Goal: Information Seeking & Learning: Learn about a topic

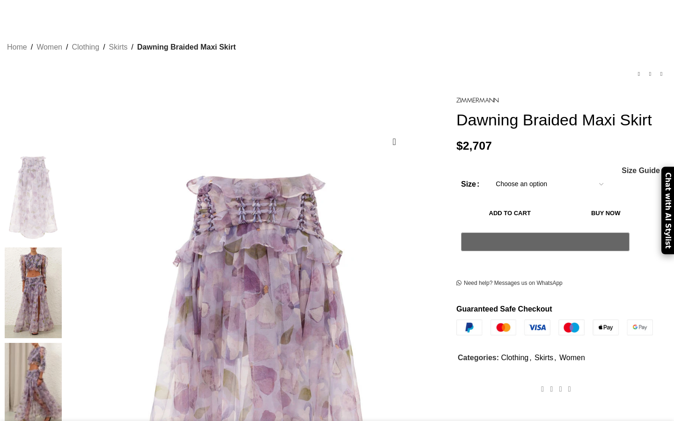
scroll to position [38, 0]
click at [62, 248] on img at bounding box center [33, 293] width 57 height 91
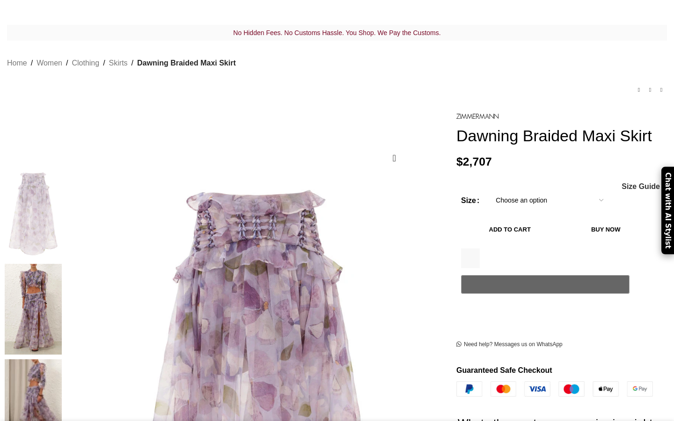
click at [62, 196] on img at bounding box center [33, 213] width 57 height 91
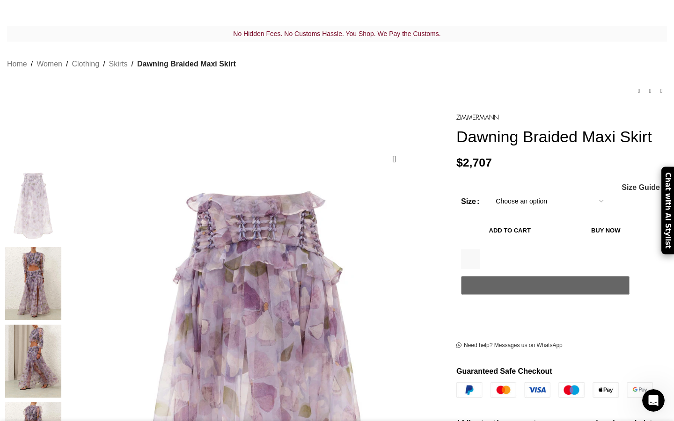
scroll to position [0, 197]
click at [62, 266] on img "2 / 9" at bounding box center [33, 283] width 57 height 73
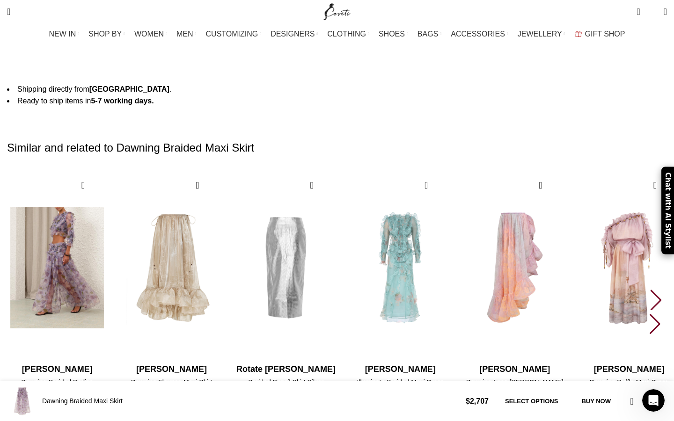
scroll to position [0, 296]
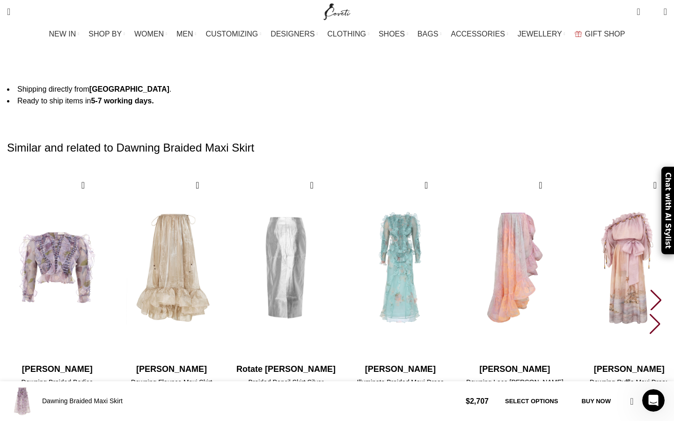
click at [650, 290] on div "Next slide" at bounding box center [656, 300] width 13 height 21
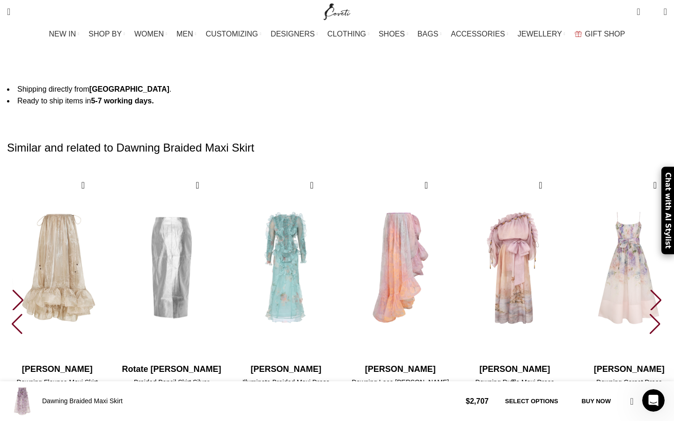
click at [650, 290] on div "Next slide" at bounding box center [656, 300] width 13 height 21
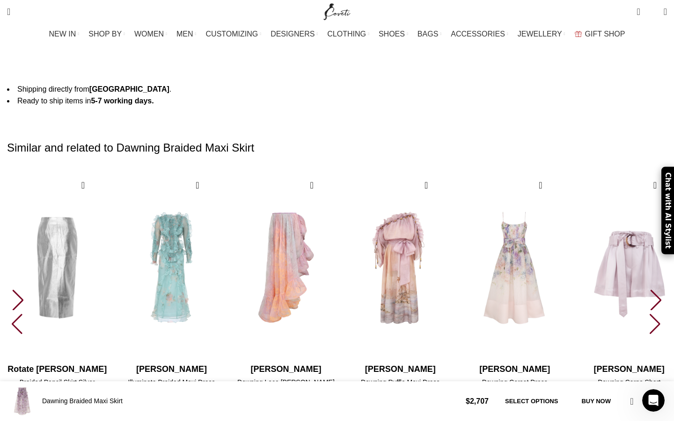
click at [650, 290] on div "Next slide" at bounding box center [656, 300] width 13 height 21
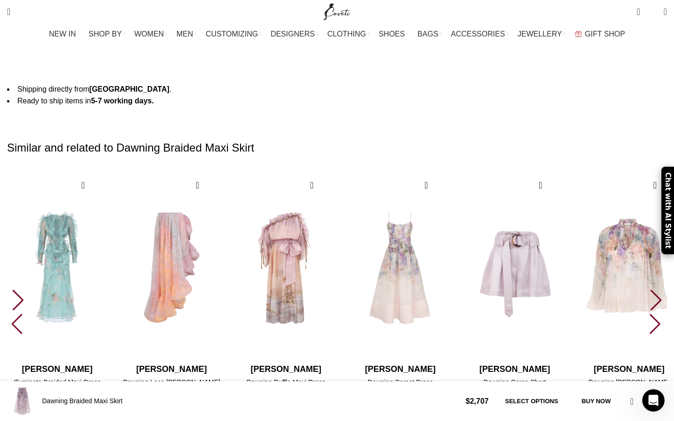
click at [650, 290] on div "Next slide" at bounding box center [656, 300] width 13 height 21
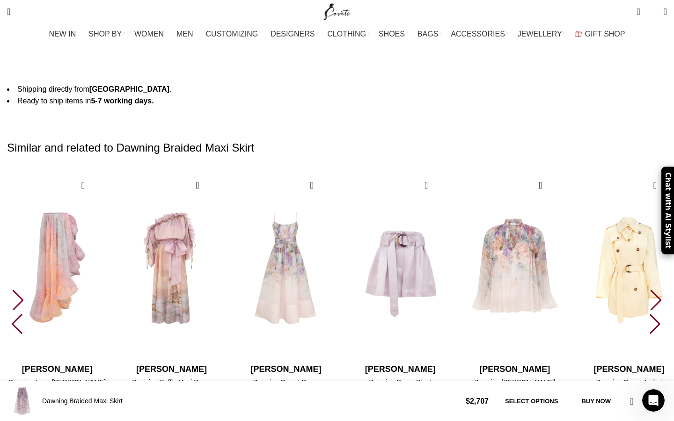
click at [650, 290] on div "Next slide" at bounding box center [656, 300] width 13 height 21
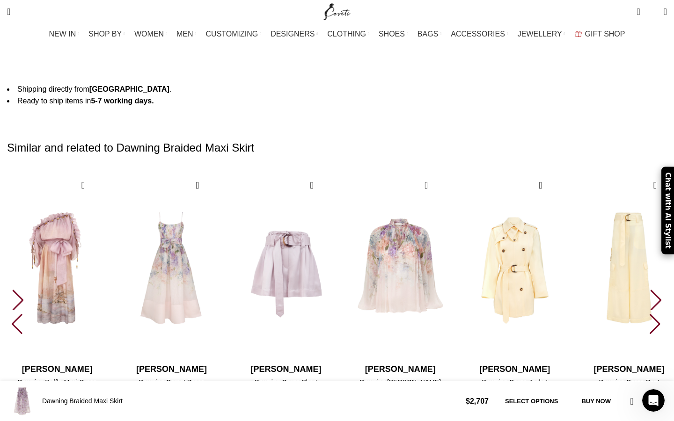
click at [650, 290] on div "Next slide" at bounding box center [656, 300] width 13 height 21
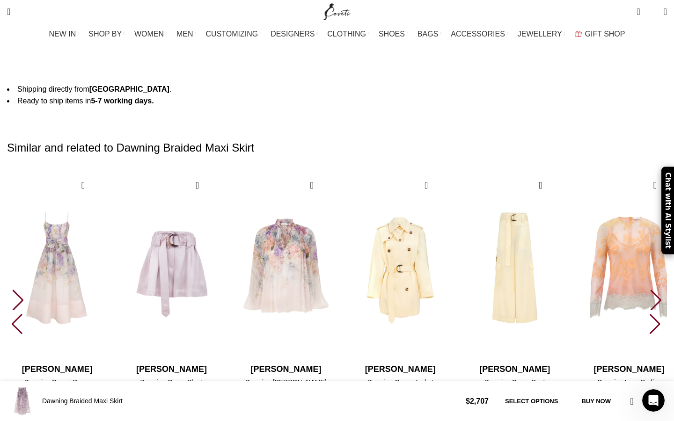
click at [650, 290] on div "Next slide" at bounding box center [656, 300] width 13 height 21
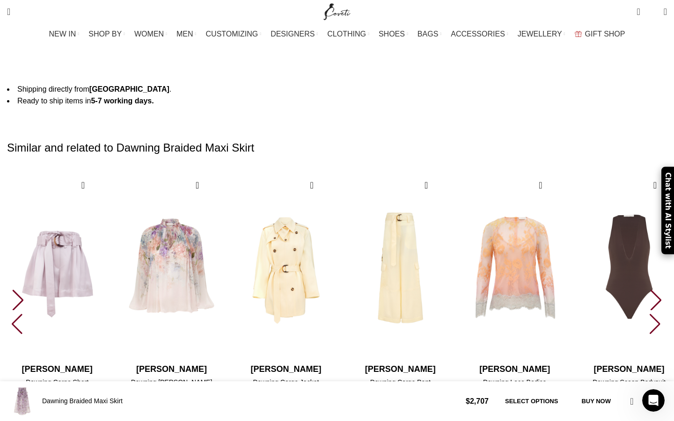
click at [650, 290] on div "Next slide" at bounding box center [656, 300] width 13 height 21
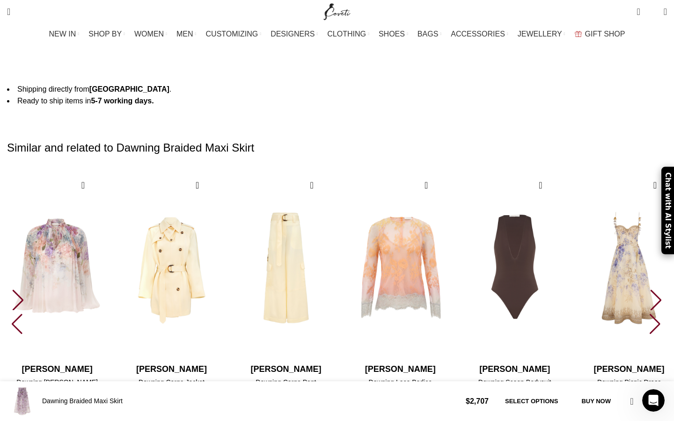
click at [650, 290] on div "Next slide" at bounding box center [656, 300] width 13 height 21
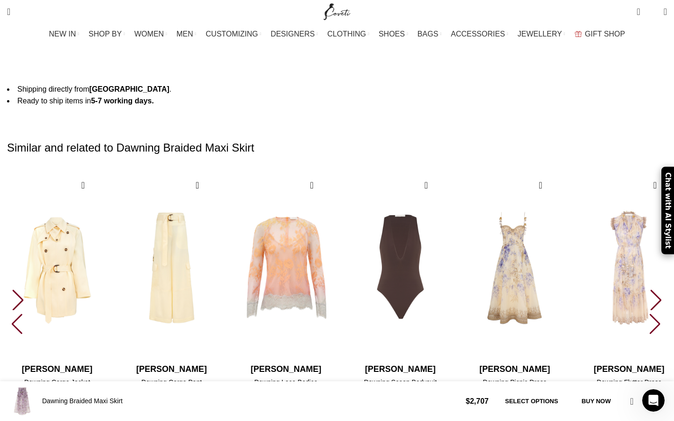
click at [650, 290] on div "Next slide" at bounding box center [656, 300] width 13 height 21
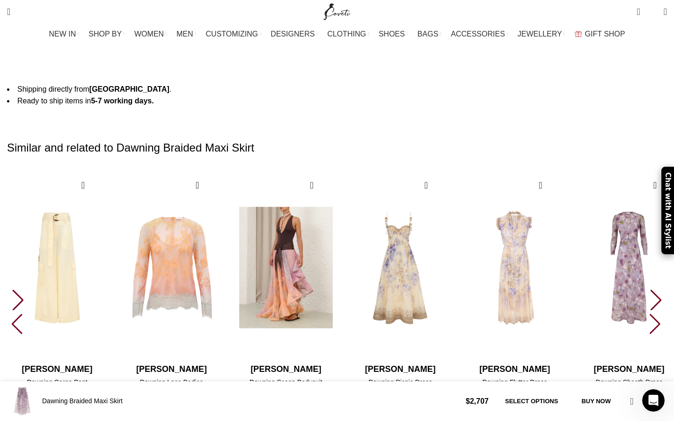
scroll to position [0, 394]
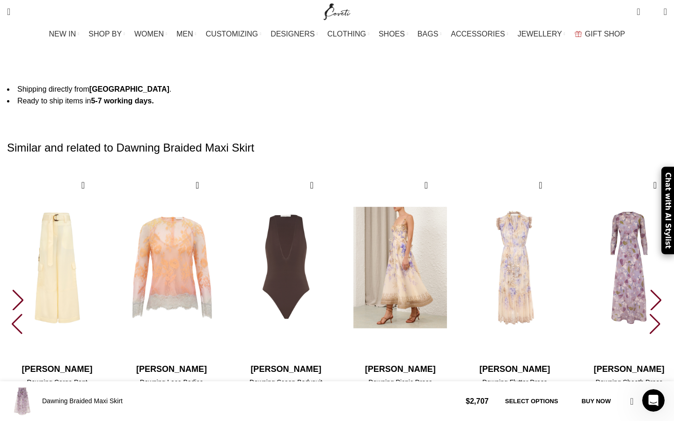
click at [442, 180] on img "14 / 30" at bounding box center [400, 267] width 103 height 193
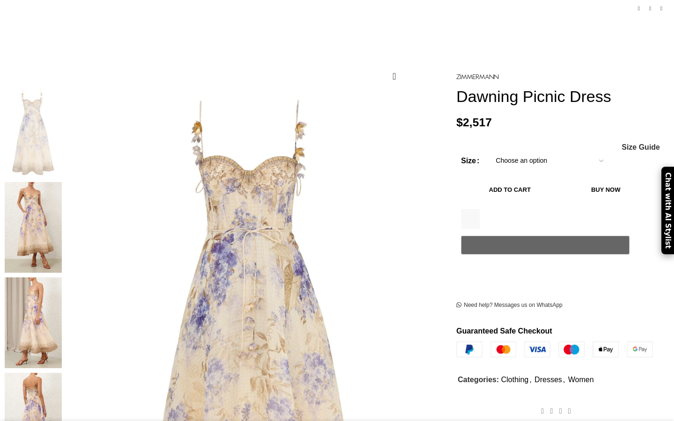
click at [62, 373] on img at bounding box center [33, 418] width 57 height 91
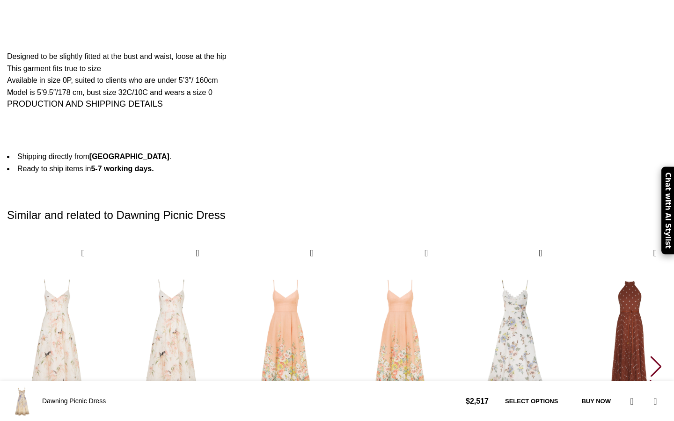
scroll to position [1568, 0]
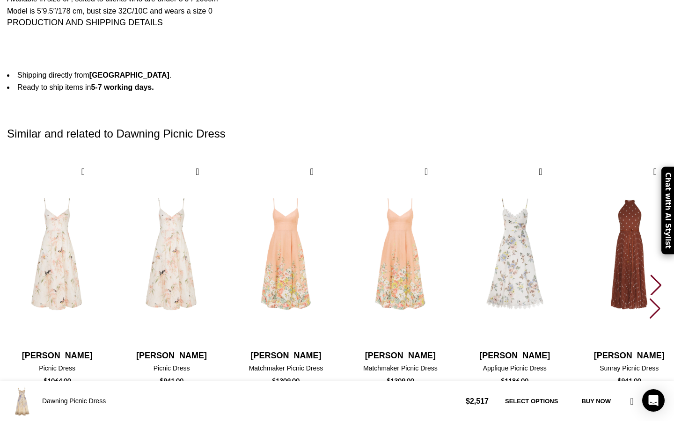
click at [650, 275] on div "Next slide" at bounding box center [656, 285] width 13 height 21
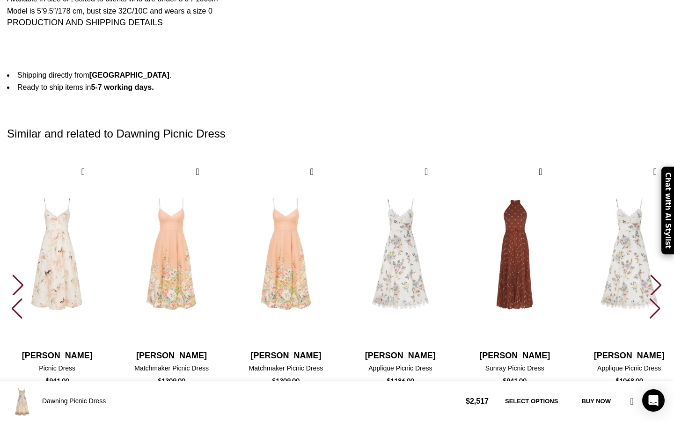
click at [650, 275] on div "Next slide" at bounding box center [656, 285] width 13 height 21
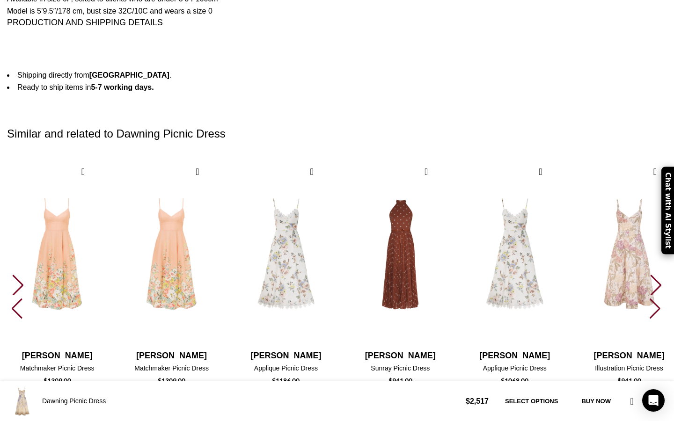
click at [650, 275] on div "Next slide" at bounding box center [656, 285] width 13 height 21
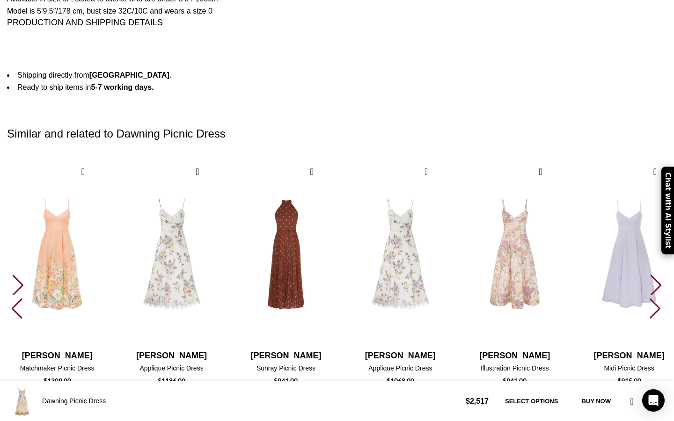
click at [650, 275] on div "Next slide" at bounding box center [656, 285] width 13 height 21
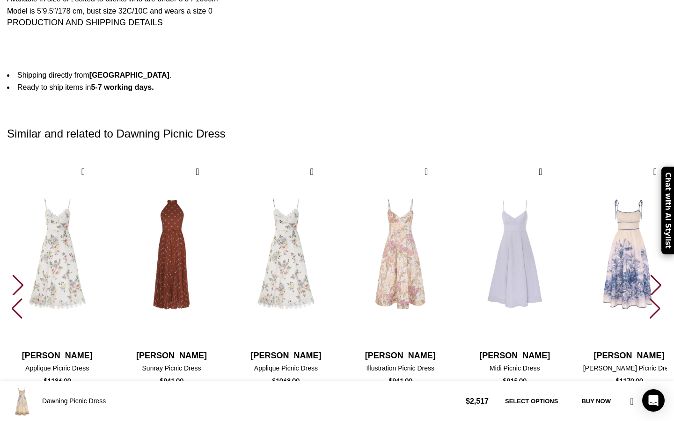
click at [650, 275] on div "Next slide" at bounding box center [656, 285] width 13 height 21
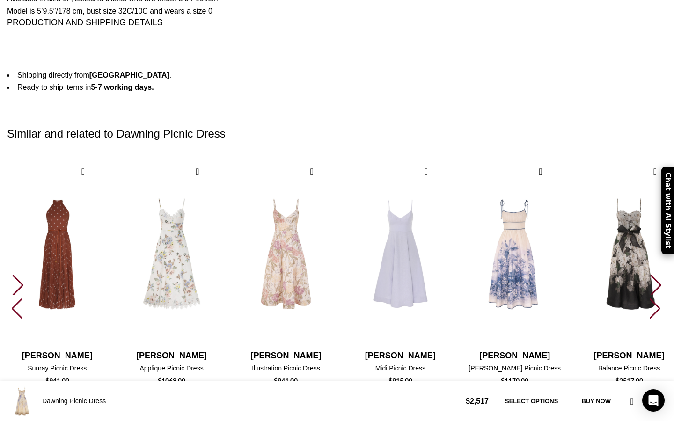
click at [650, 275] on div "Next slide" at bounding box center [656, 285] width 13 height 21
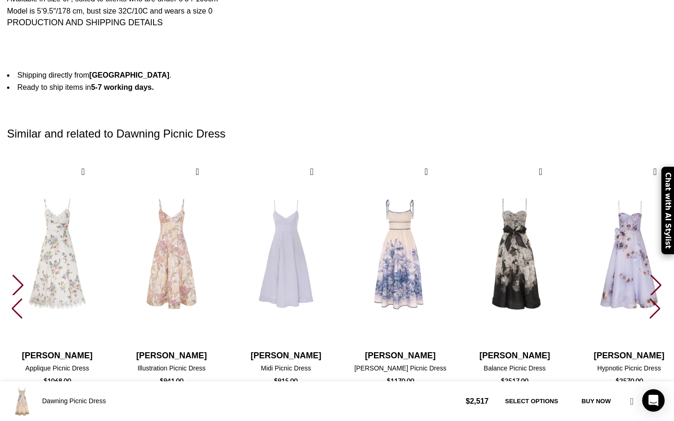
click at [650, 275] on div "Next slide" at bounding box center [656, 285] width 13 height 21
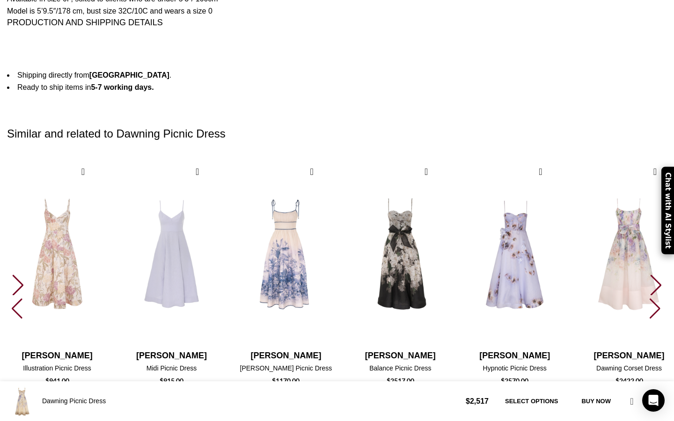
click at [650, 275] on div "Next slide" at bounding box center [656, 285] width 13 height 21
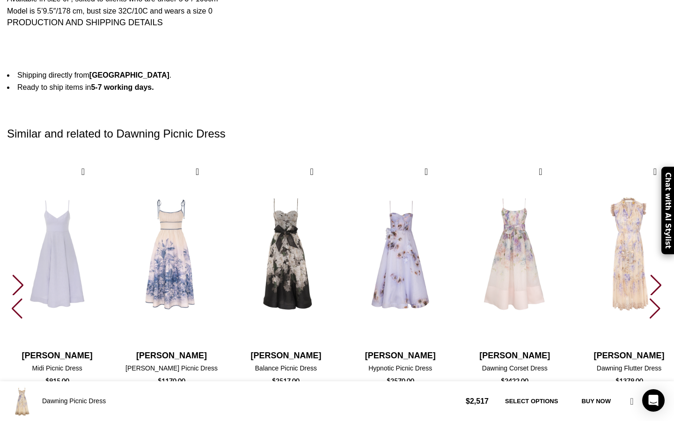
click at [650, 275] on div "Next slide" at bounding box center [656, 285] width 13 height 21
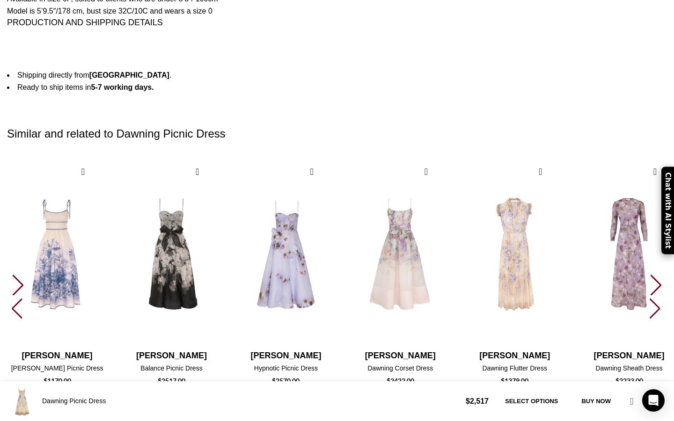
click at [650, 275] on div "Next slide" at bounding box center [656, 285] width 13 height 21
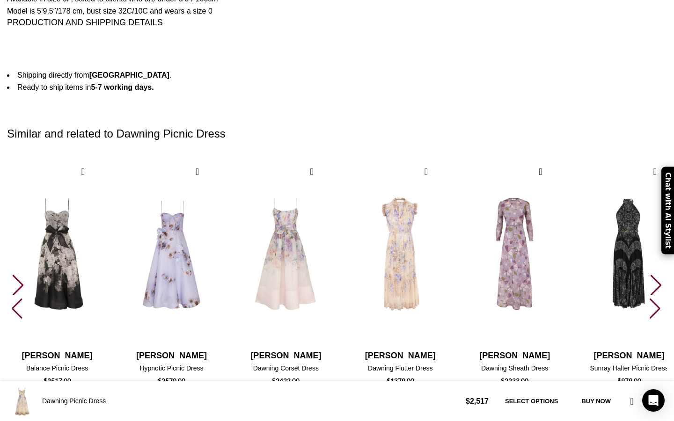
click at [650, 275] on div "Next slide" at bounding box center [656, 285] width 13 height 21
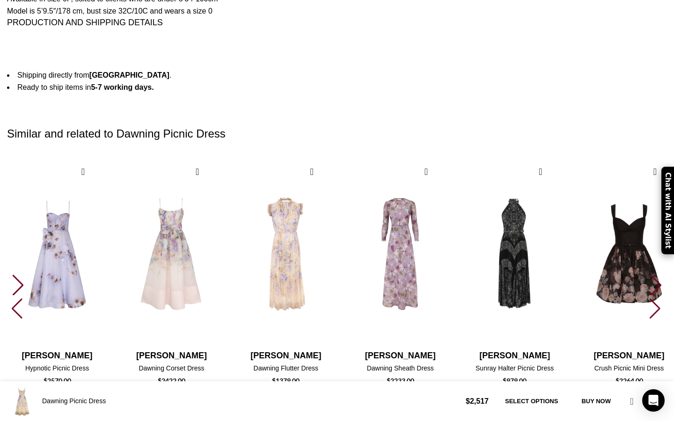
click at [650, 275] on div "Next slide" at bounding box center [656, 285] width 13 height 21
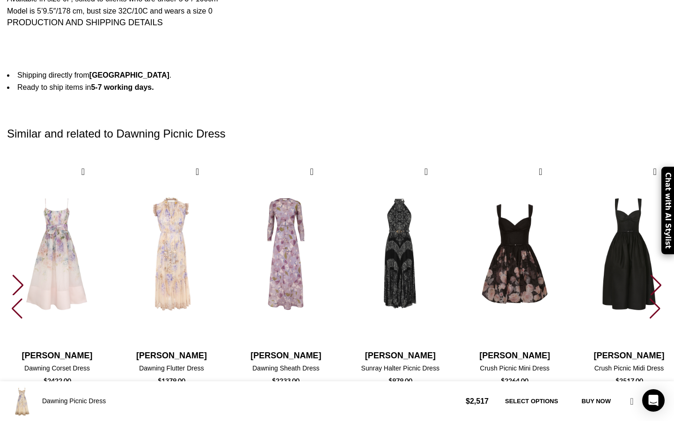
click at [650, 275] on div "Next slide" at bounding box center [656, 285] width 13 height 21
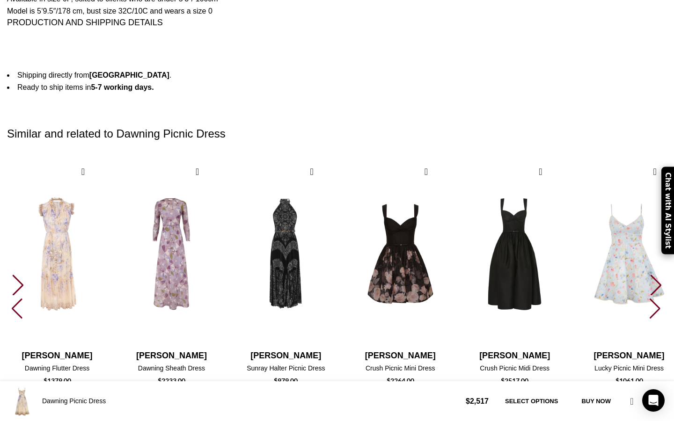
click at [650, 275] on div "Next slide" at bounding box center [656, 285] width 13 height 21
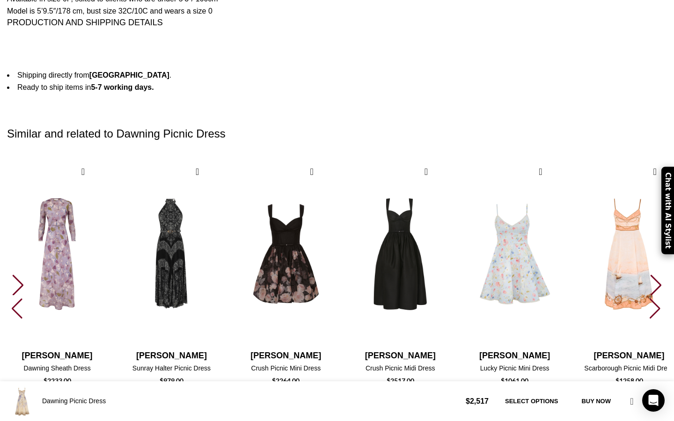
click at [650, 275] on div "Next slide" at bounding box center [656, 285] width 13 height 21
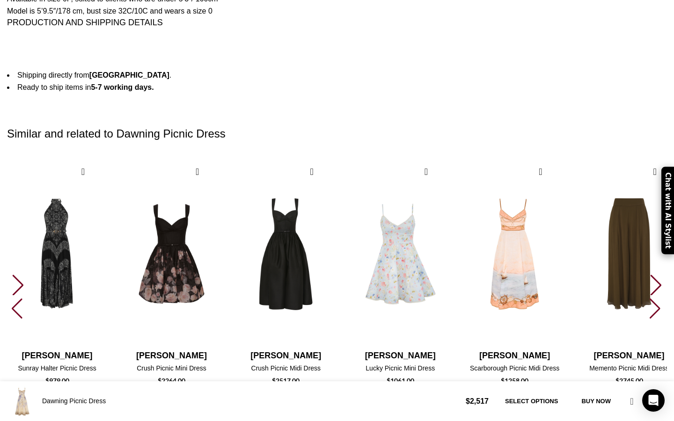
click at [617, 154] on div "Description Shipping & Returns Zimmermann Women’s Dawning Picnic Dress Zimmerma…" at bounding box center [337, 57] width 674 height 1771
click at [650, 275] on div "Next slide" at bounding box center [656, 285] width 13 height 21
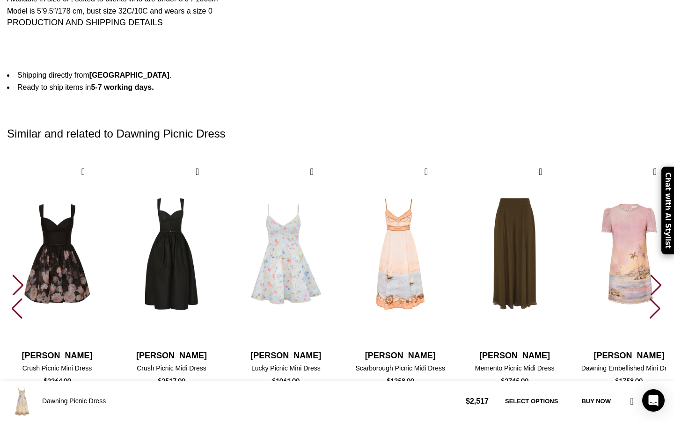
scroll to position [0, 197]
click at [650, 275] on div "Next slide" at bounding box center [656, 285] width 13 height 21
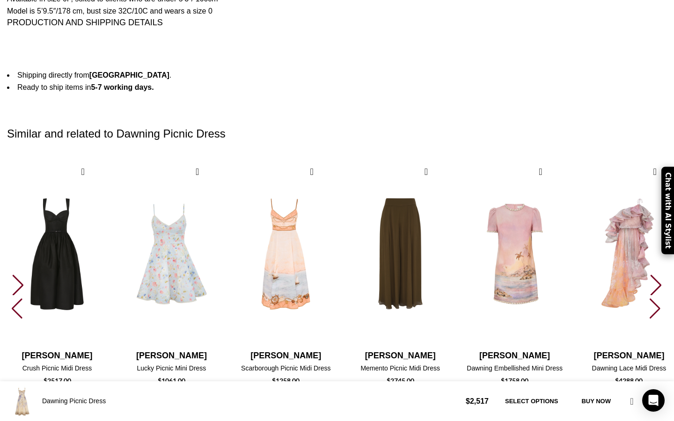
click at [650, 275] on div "Next slide" at bounding box center [656, 285] width 13 height 21
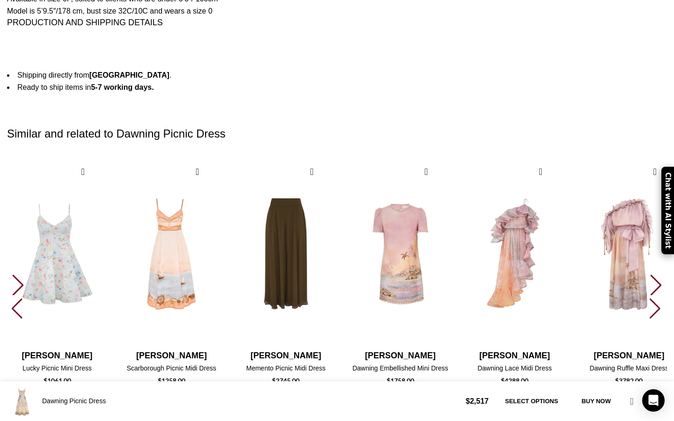
click at [650, 275] on div "Next slide" at bounding box center [656, 285] width 13 height 21
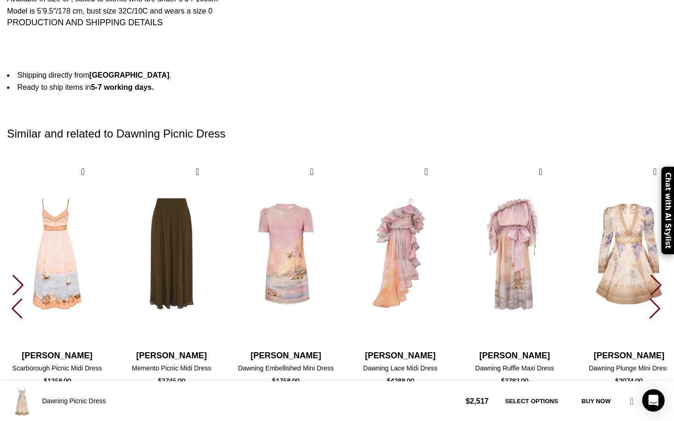
click at [650, 275] on div "Next slide" at bounding box center [656, 285] width 13 height 21
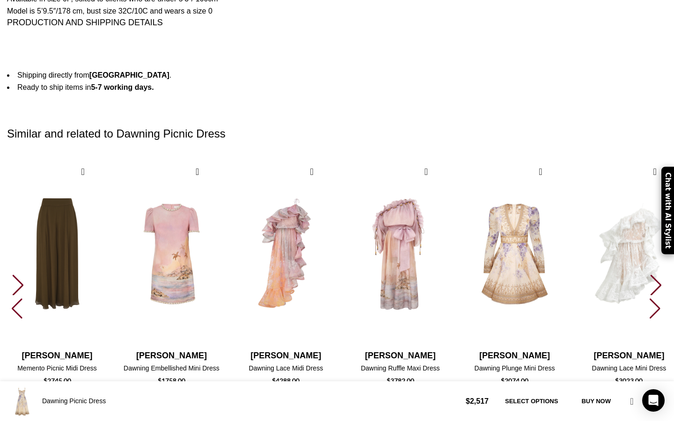
click at [650, 275] on div "Next slide" at bounding box center [656, 285] width 13 height 21
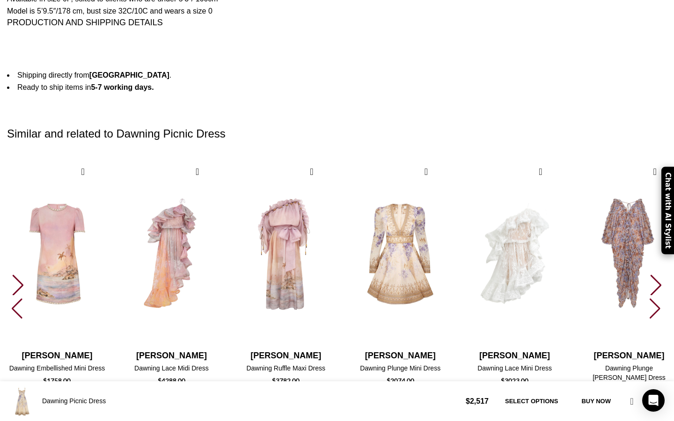
click at [650, 275] on div "Next slide" at bounding box center [656, 285] width 13 height 21
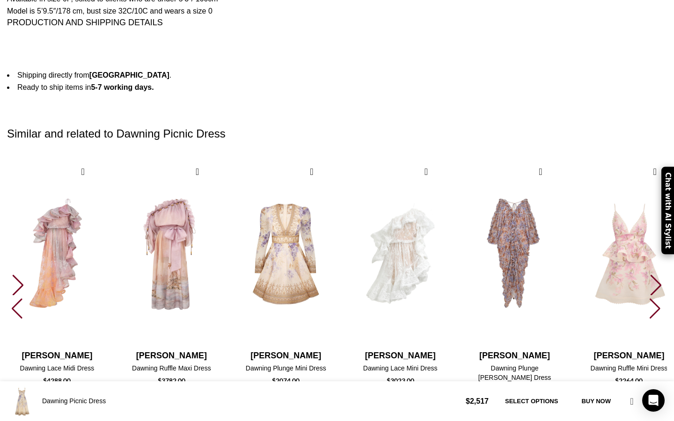
click at [650, 275] on div "Next slide" at bounding box center [656, 285] width 13 height 21
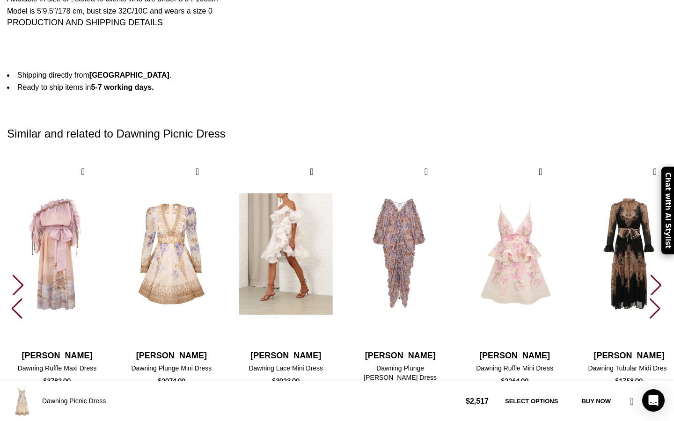
click at [337, 158] on img "26 / 30" at bounding box center [285, 254] width 103 height 193
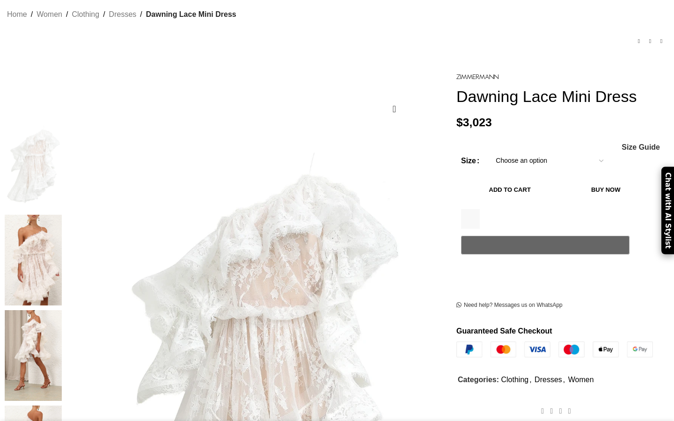
click at [62, 227] on img at bounding box center [33, 260] width 57 height 91
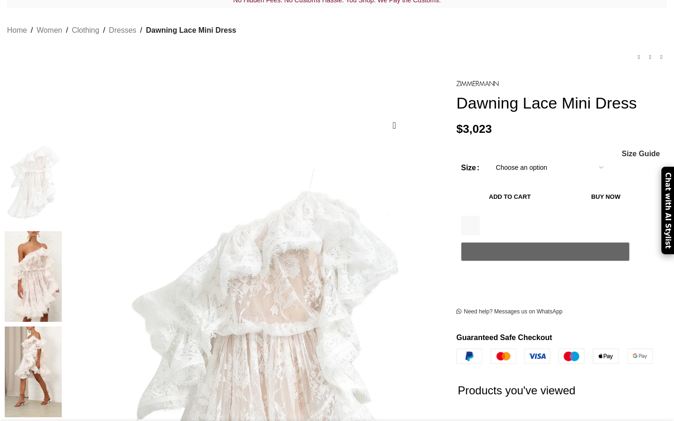
click at [62, 327] on img at bounding box center [33, 372] width 57 height 91
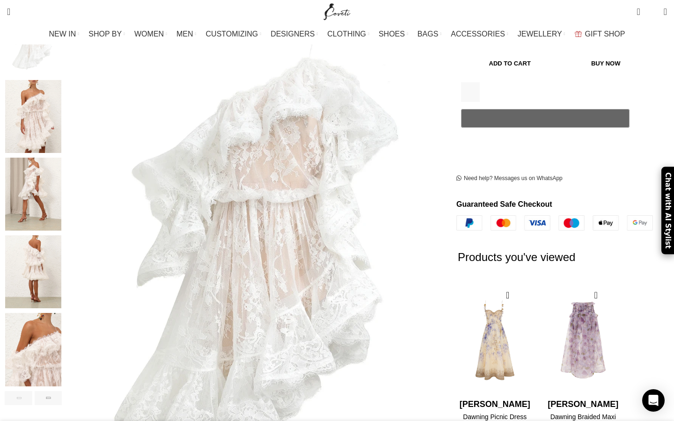
scroll to position [238, 0]
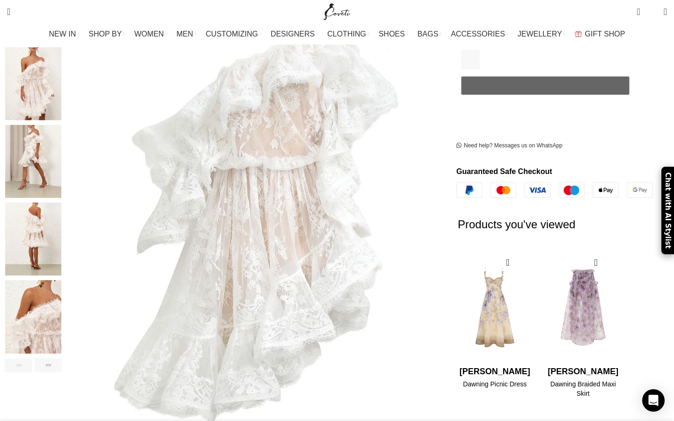
click at [62, 319] on img "5 / 9" at bounding box center [33, 316] width 57 height 73
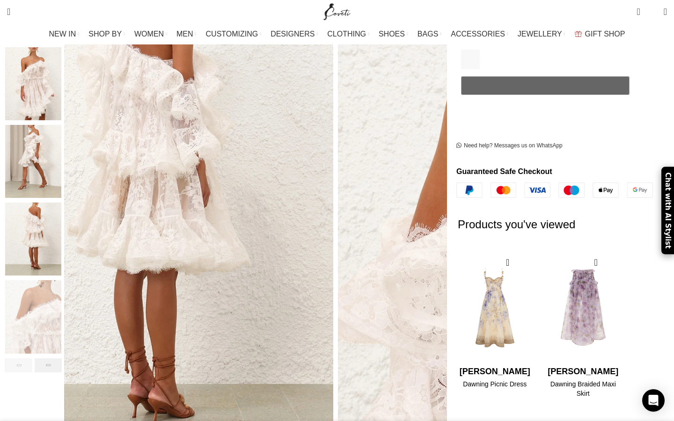
click at [62, 359] on div "Next slide" at bounding box center [49, 366] width 28 height 14
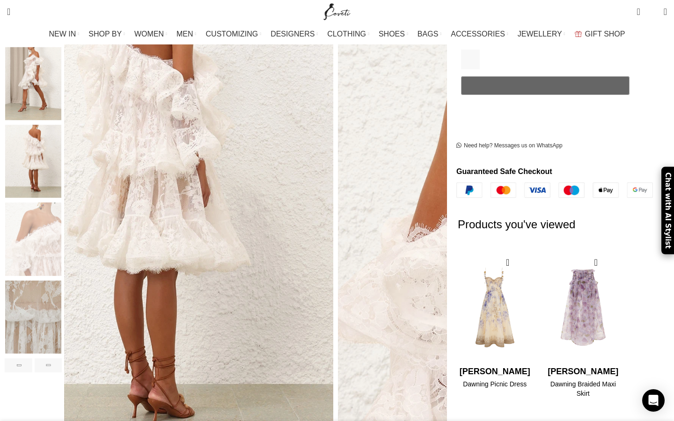
click at [62, 298] on img "6 / 9" at bounding box center [33, 316] width 57 height 73
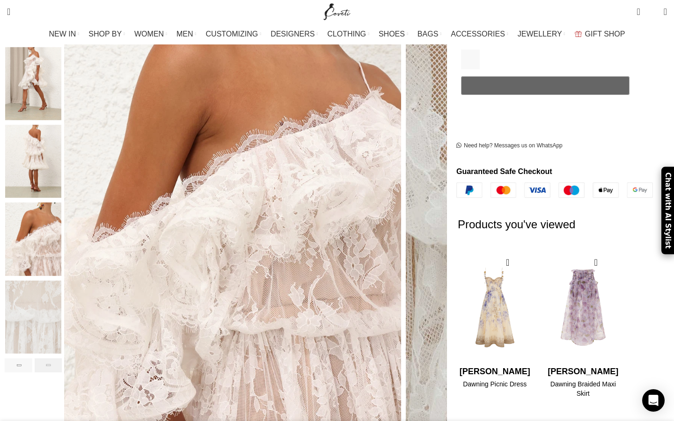
click at [62, 359] on div "Next slide" at bounding box center [49, 366] width 28 height 14
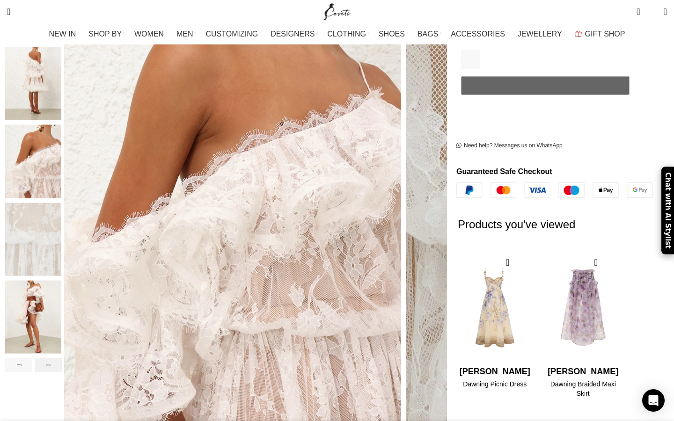
click at [62, 359] on div "Next slide" at bounding box center [49, 366] width 28 height 14
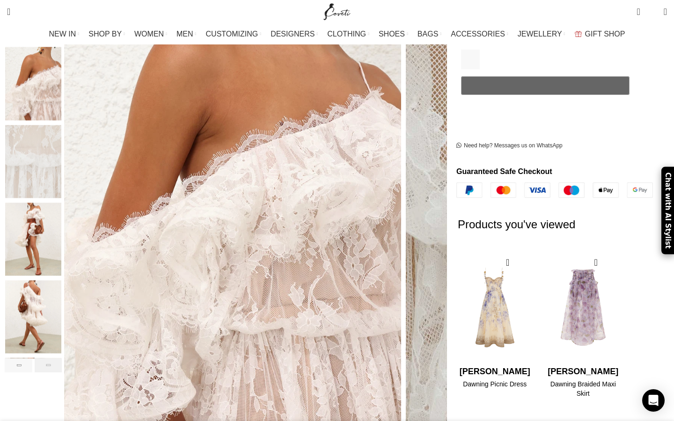
scroll to position [0, 99]
click at [62, 294] on img "8 / 9" at bounding box center [33, 316] width 57 height 73
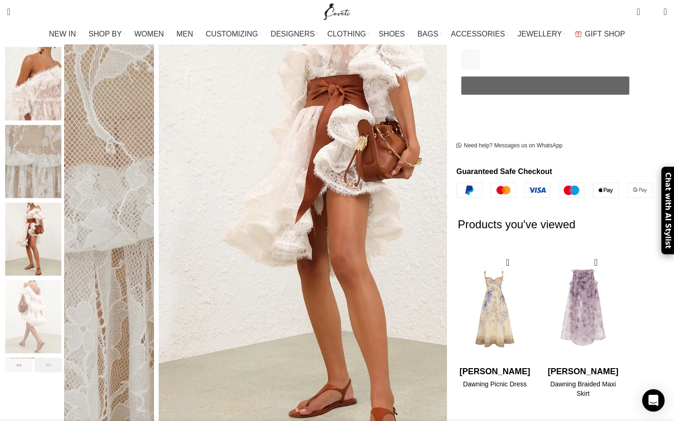
click at [62, 359] on div "Next slide" at bounding box center [49, 366] width 28 height 14
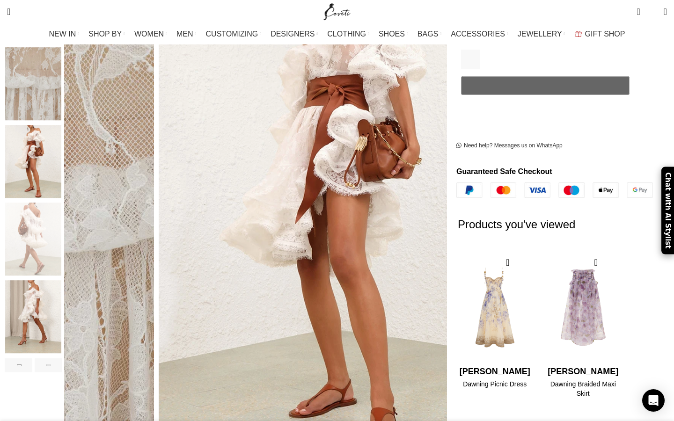
click at [62, 359] on div "Next slide" at bounding box center [49, 366] width 28 height 14
click at [62, 305] on img "9 / 9" at bounding box center [33, 316] width 57 height 73
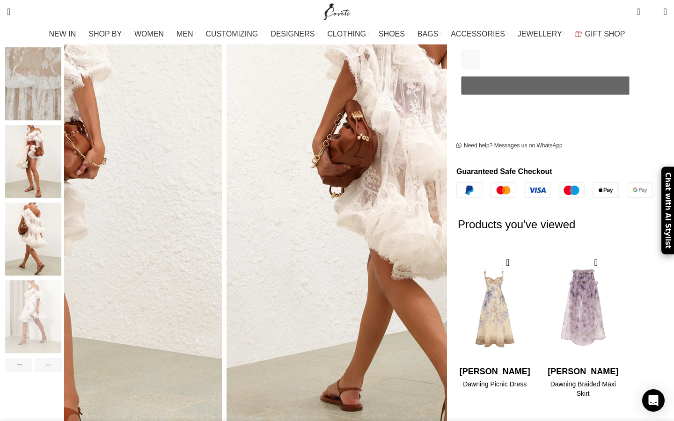
click at [62, 132] on img "7 / 9" at bounding box center [33, 161] width 57 height 73
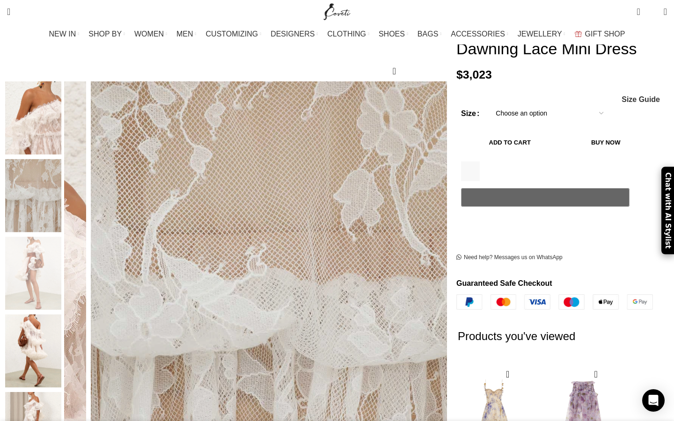
scroll to position [116, 0]
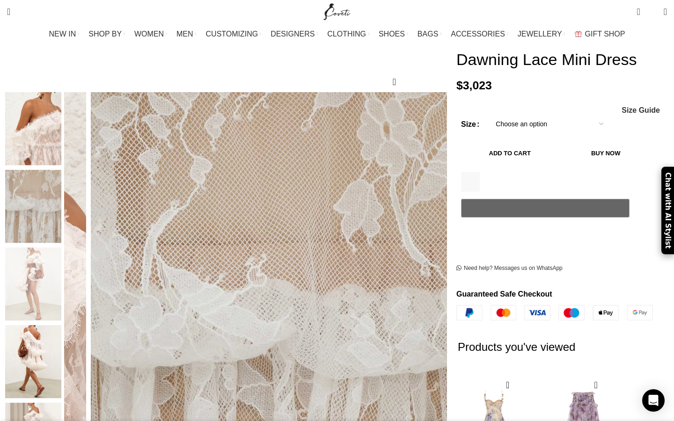
click at [62, 255] on img "7 / 9" at bounding box center [33, 284] width 57 height 73
click at [62, 206] on img "6 / 9" at bounding box center [33, 206] width 57 height 73
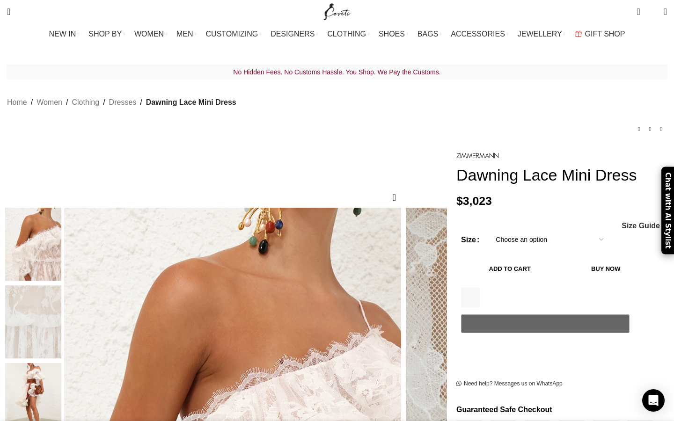
scroll to position [0, 197]
